Goal: Transaction & Acquisition: Purchase product/service

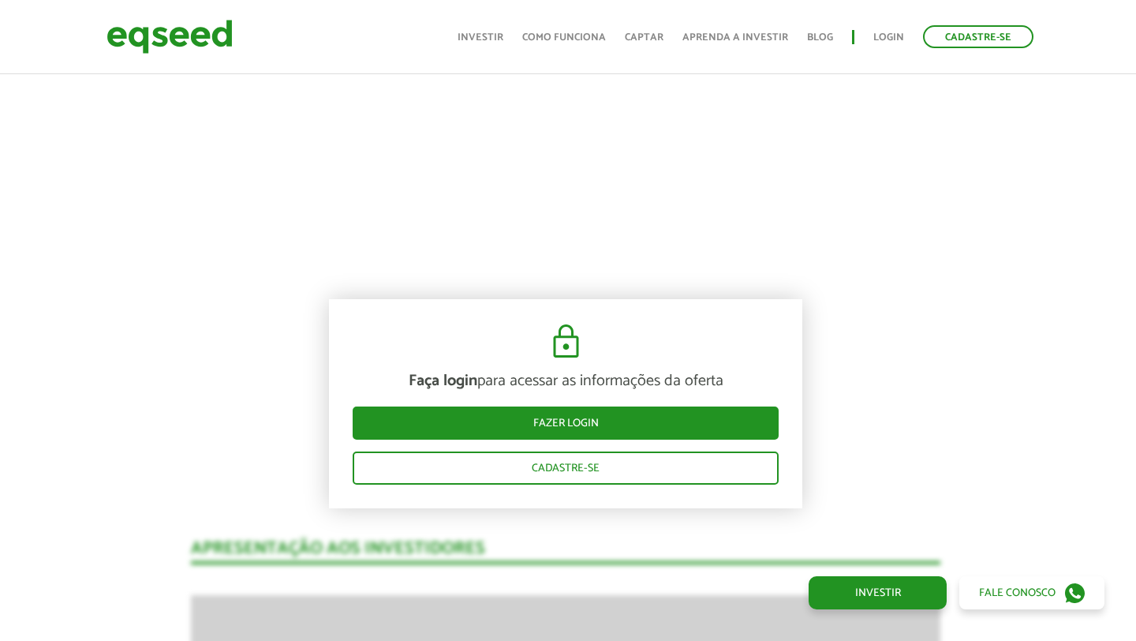
scroll to position [0, 2]
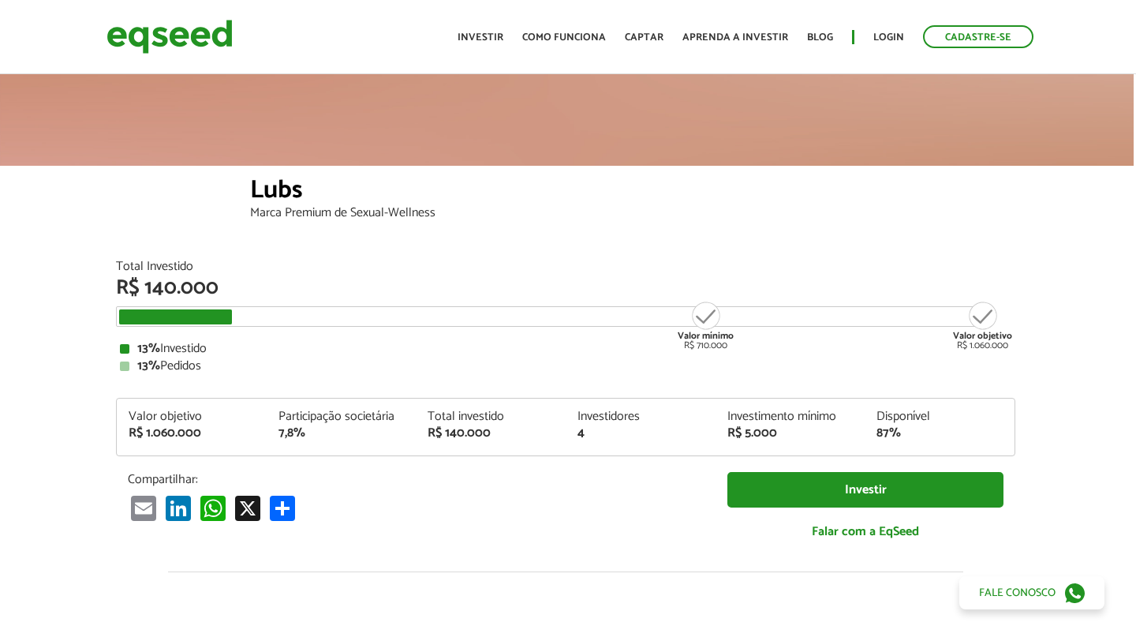
click at [1013, 134] on div at bounding box center [566, 118] width 1136 height 95
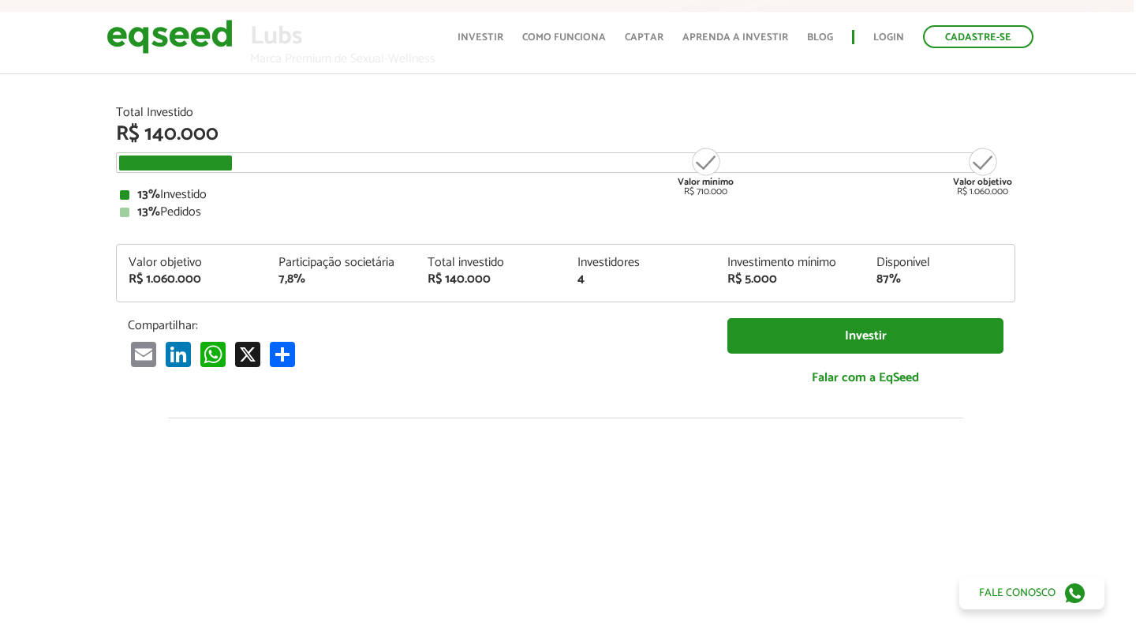
scroll to position [140, 2]
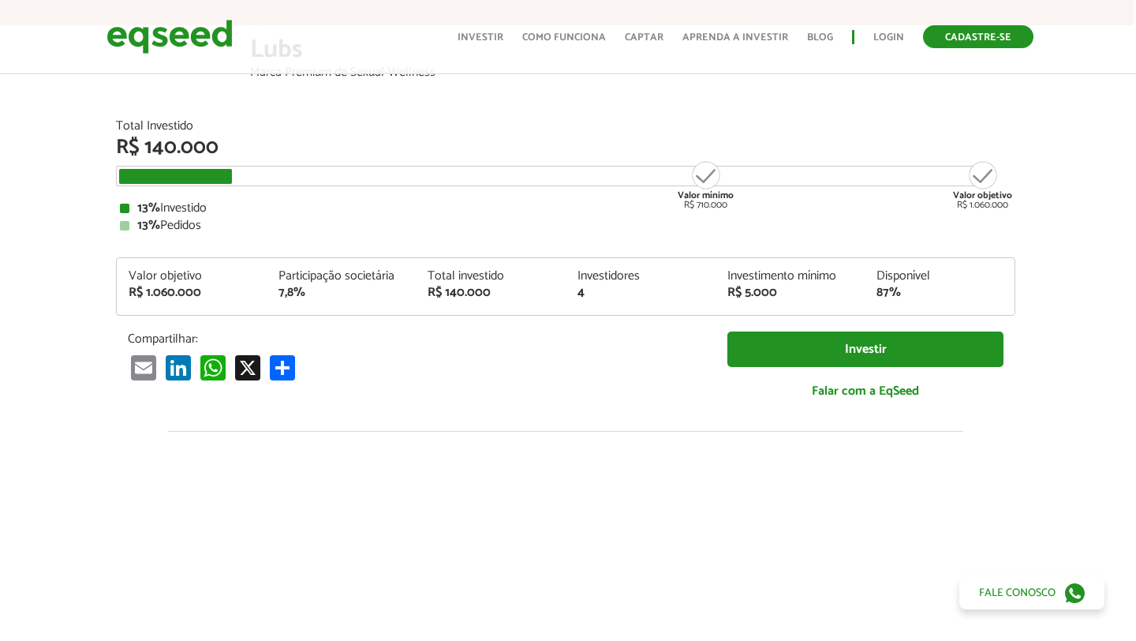
click at [977, 37] on link "Cadastre-se" at bounding box center [978, 36] width 110 height 23
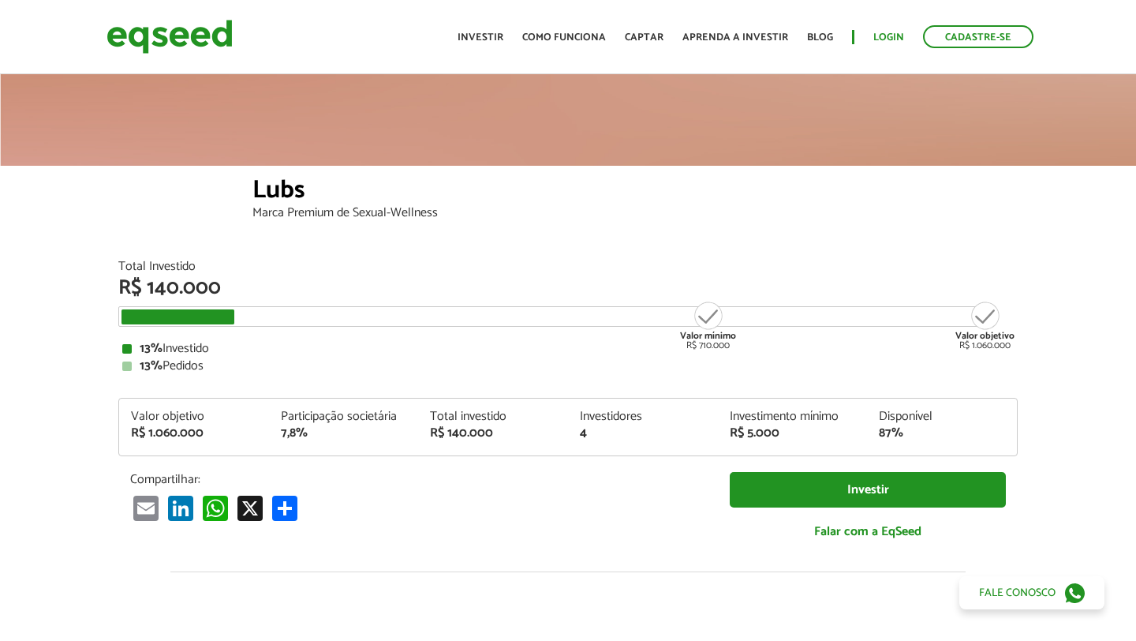
scroll to position [140, 2]
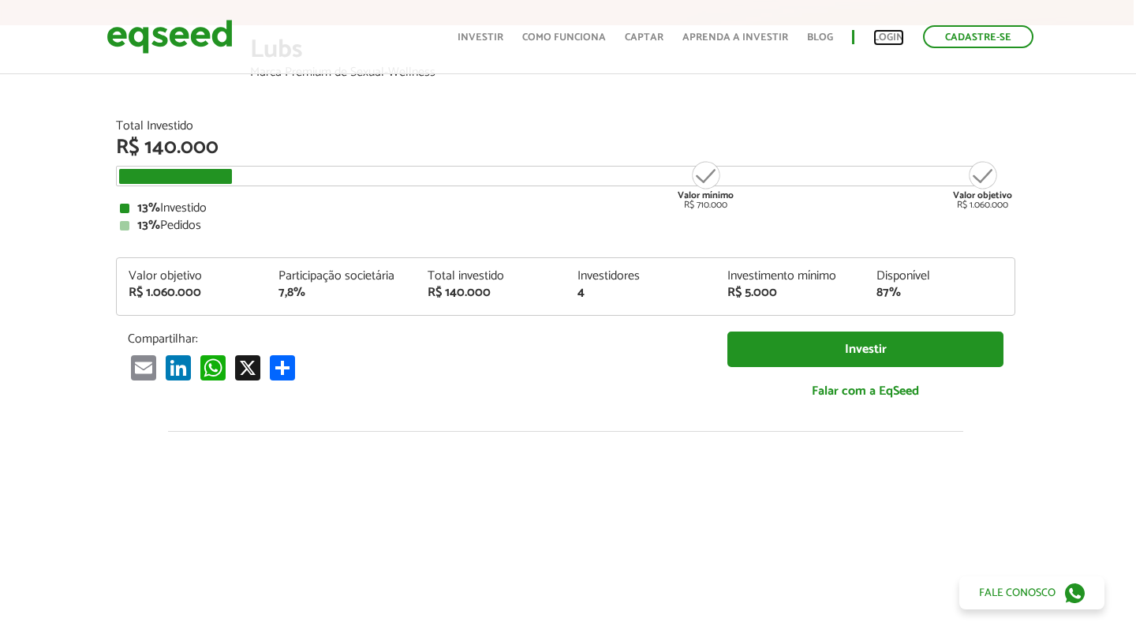
click at [890, 38] on link "Login" at bounding box center [889, 37] width 31 height 10
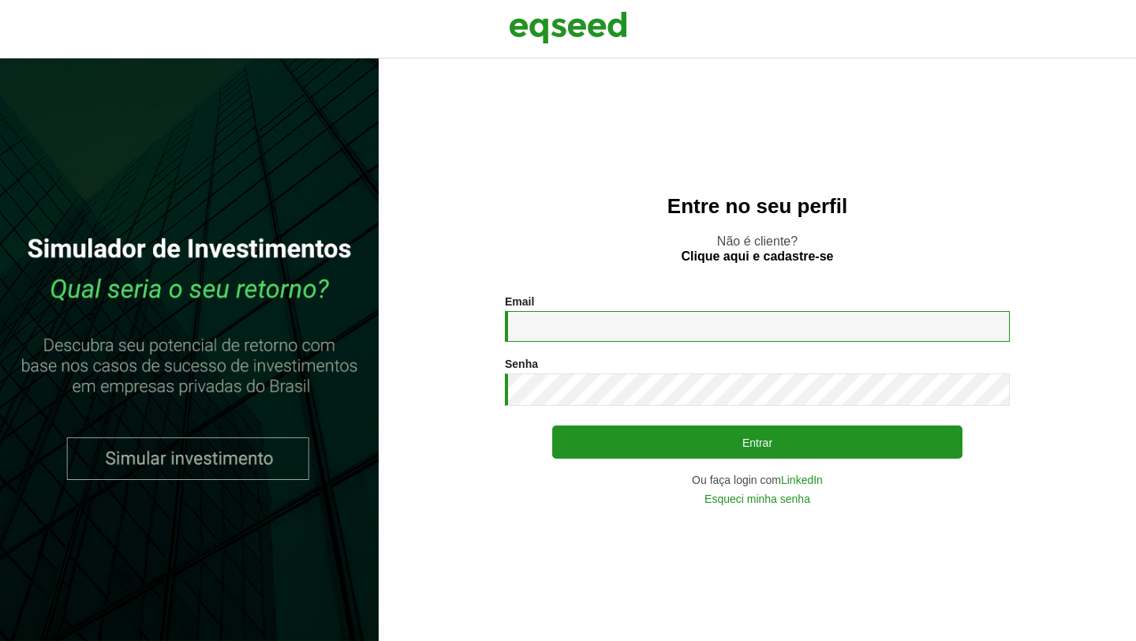
click at [665, 324] on input "Email *" at bounding box center [757, 326] width 505 height 31
type input "**********"
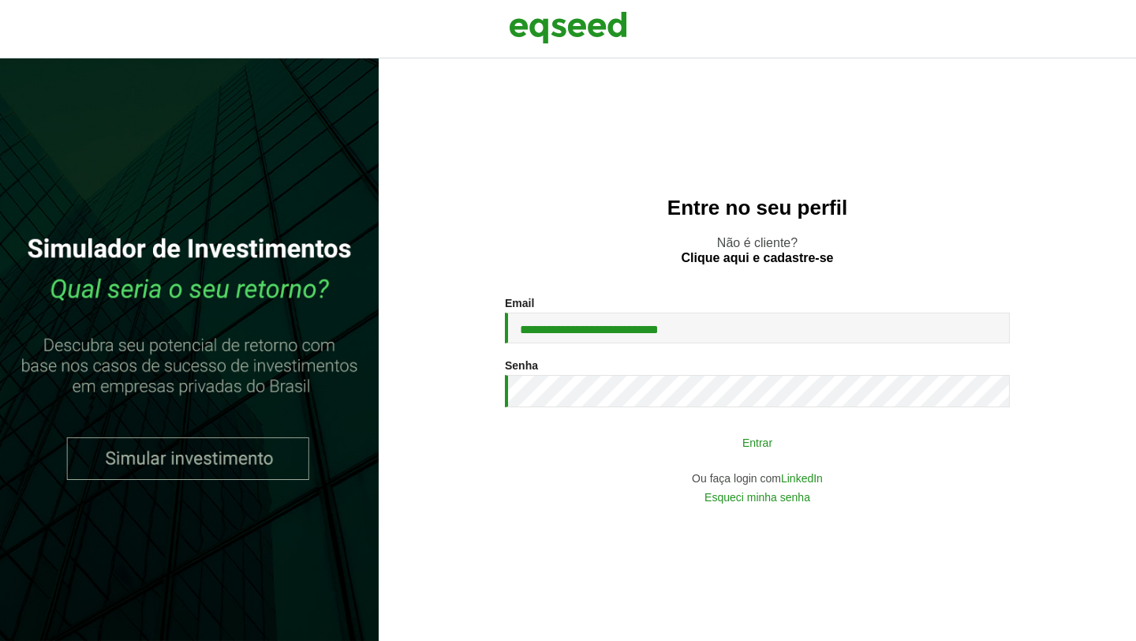
click at [760, 449] on button "Entrar" at bounding box center [757, 442] width 410 height 30
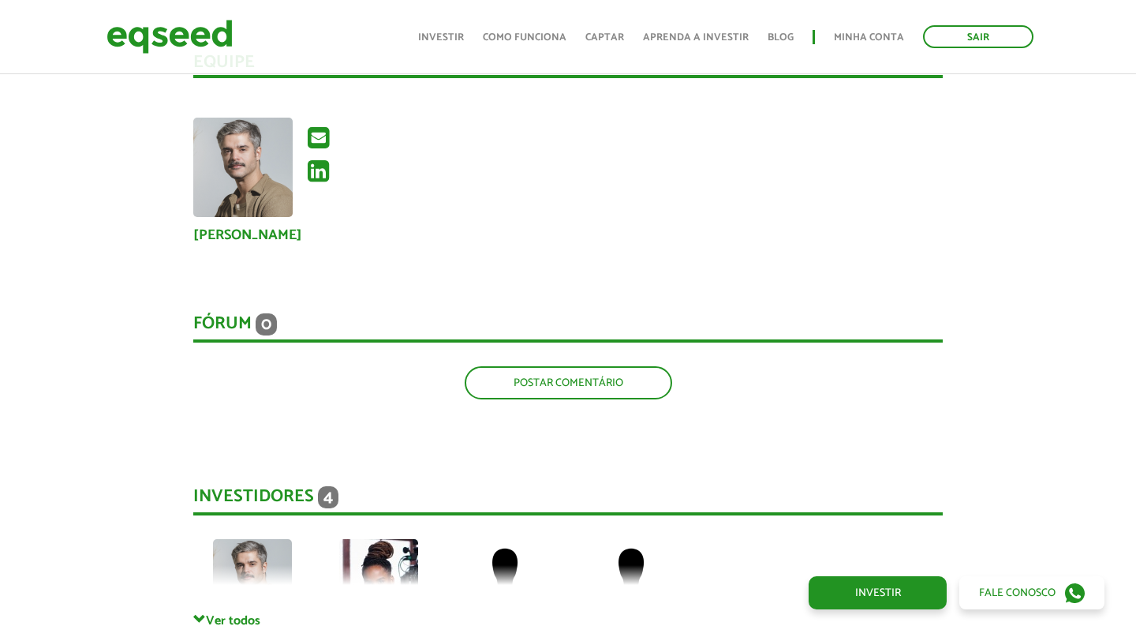
scroll to position [2334, 0]
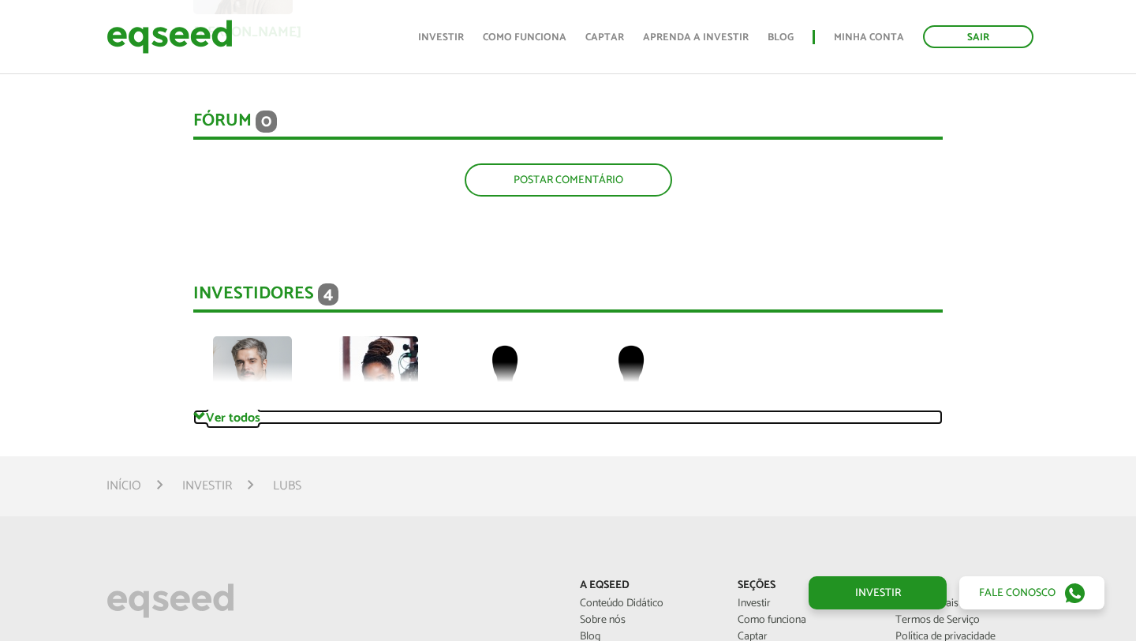
click at [242, 421] on link "Ver todos" at bounding box center [568, 417] width 750 height 15
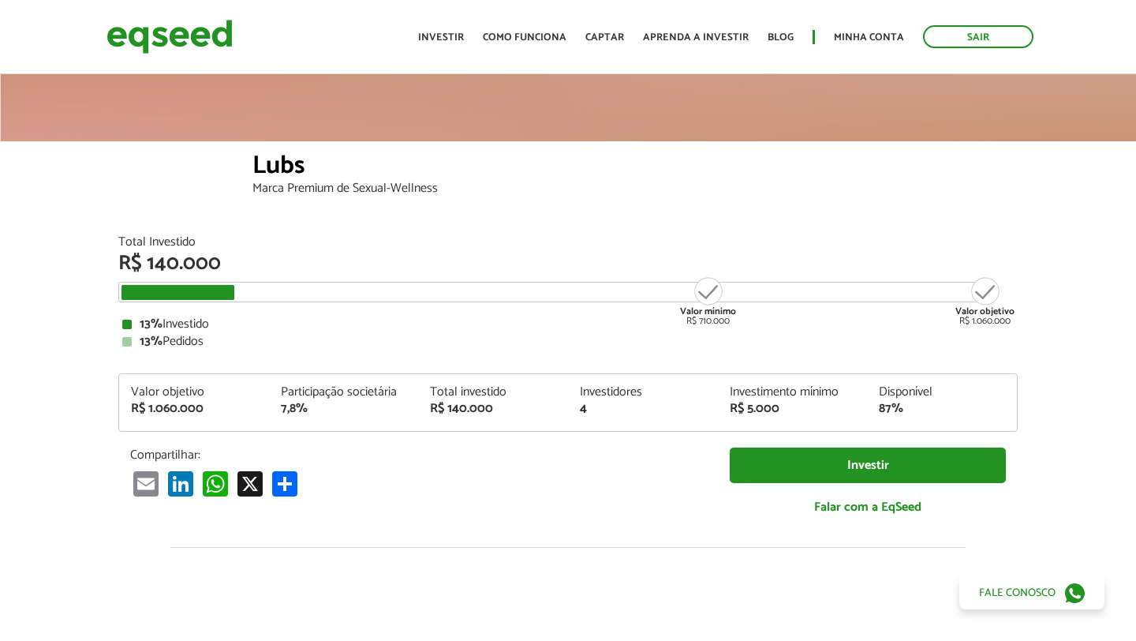
scroll to position [0, 0]
